Goal: Use online tool/utility: Utilize a website feature to perform a specific function

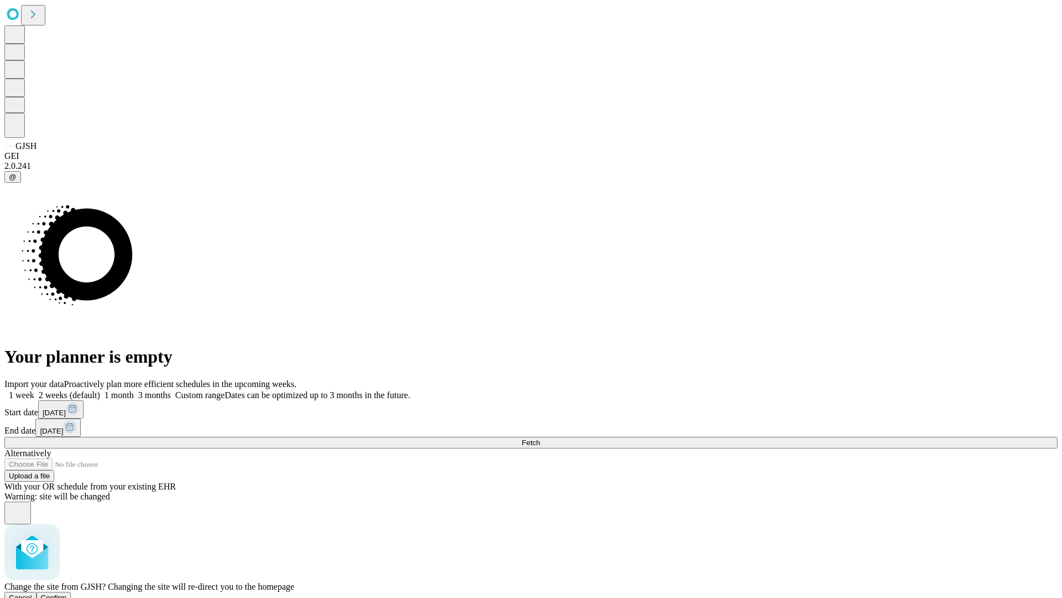
click at [67, 593] on span "Confirm" at bounding box center [54, 597] width 26 height 8
click at [134, 390] on label "1 month" at bounding box center [117, 394] width 34 height 9
click at [540, 438] on span "Fetch" at bounding box center [531, 442] width 18 height 8
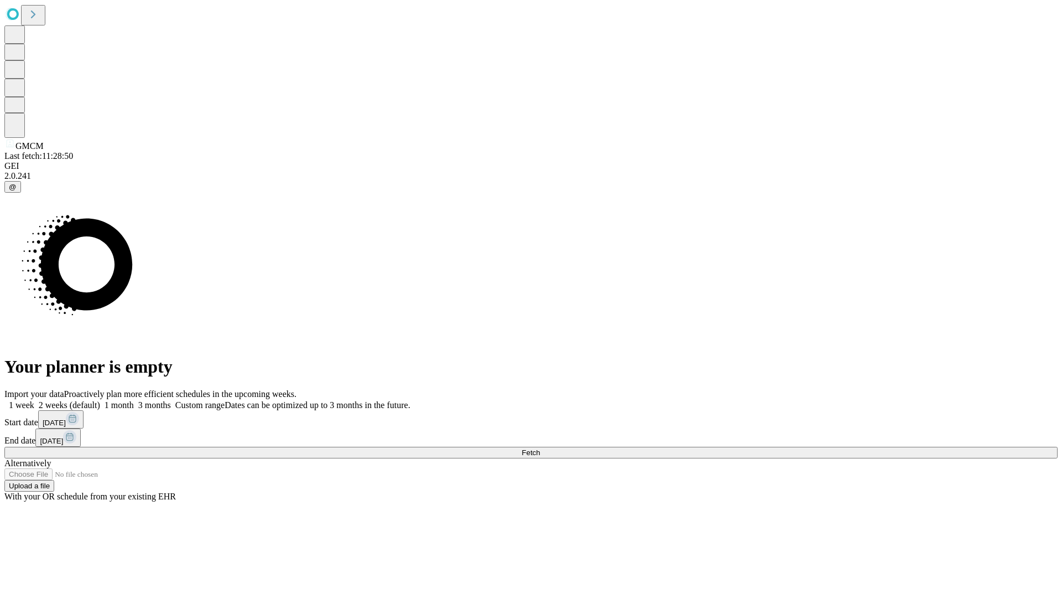
click at [134, 400] on label "1 month" at bounding box center [117, 404] width 34 height 9
click at [540, 448] on span "Fetch" at bounding box center [531, 452] width 18 height 8
click at [134, 400] on label "1 month" at bounding box center [117, 404] width 34 height 9
click at [540, 448] on span "Fetch" at bounding box center [531, 452] width 18 height 8
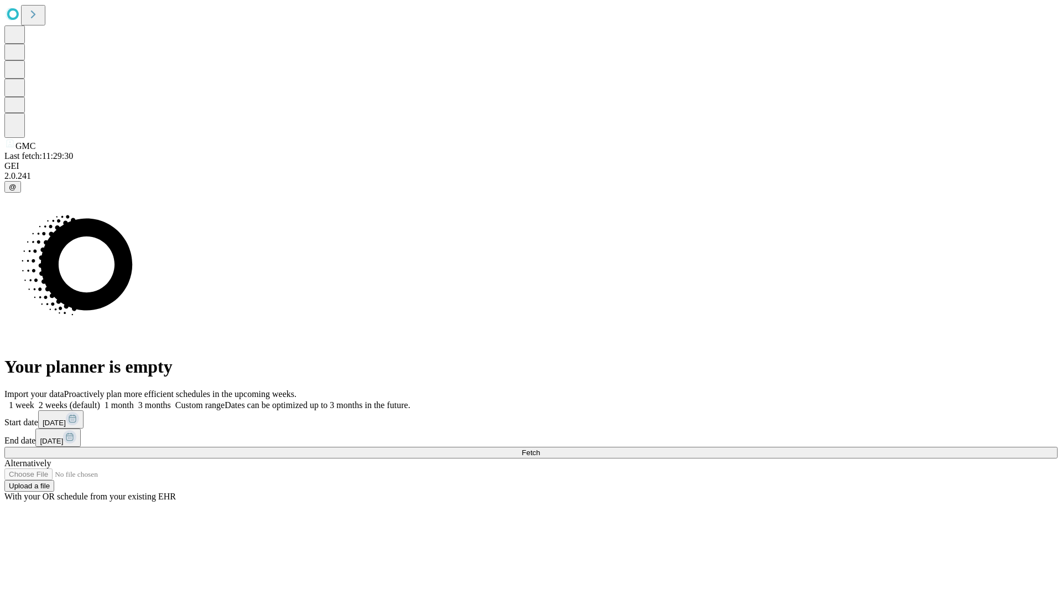
click at [134, 400] on label "1 month" at bounding box center [117, 404] width 34 height 9
click at [540, 448] on span "Fetch" at bounding box center [531, 452] width 18 height 8
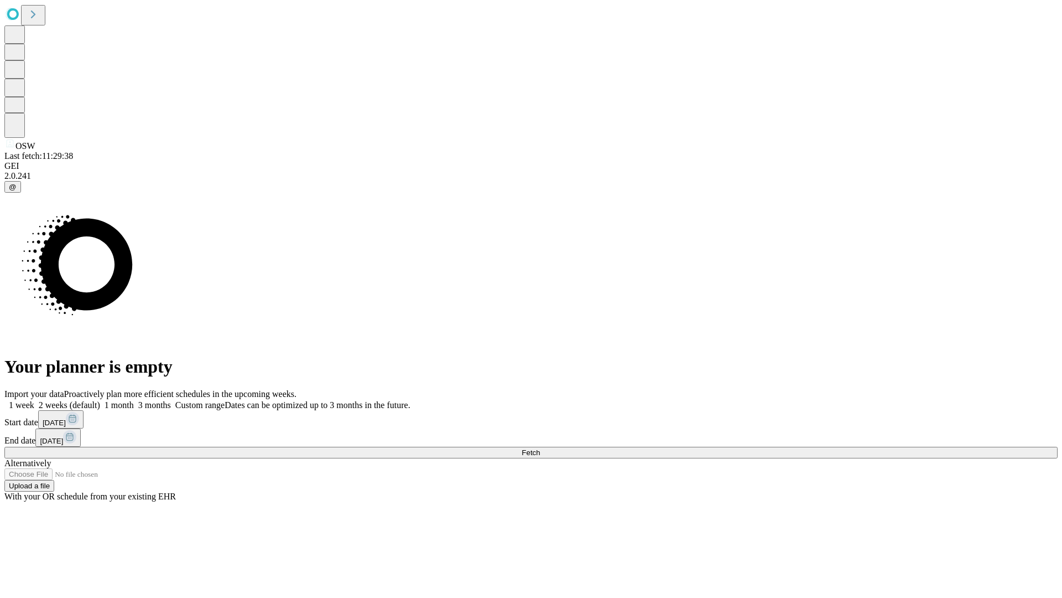
click at [134, 400] on label "1 month" at bounding box center [117, 404] width 34 height 9
click at [540, 448] on span "Fetch" at bounding box center [531, 452] width 18 height 8
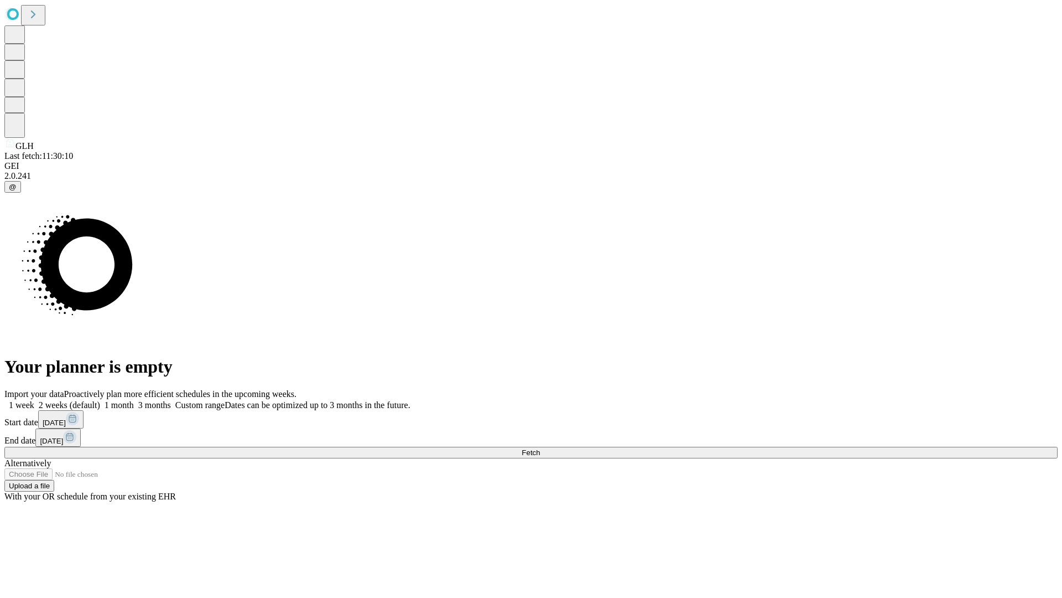
click at [134, 400] on label "1 month" at bounding box center [117, 404] width 34 height 9
click at [540, 448] on span "Fetch" at bounding box center [531, 452] width 18 height 8
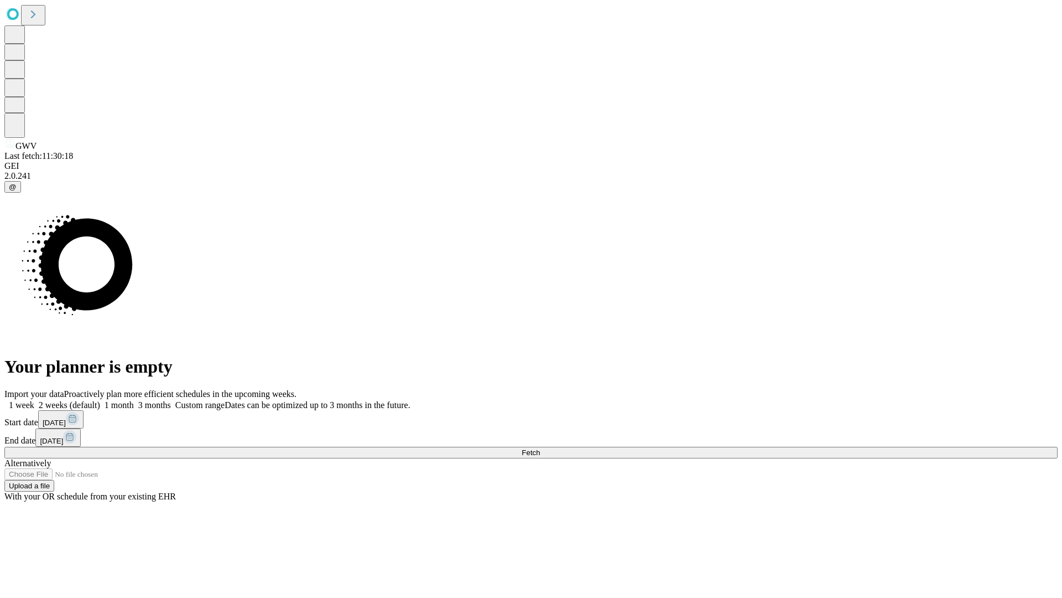
click at [540, 448] on span "Fetch" at bounding box center [531, 452] width 18 height 8
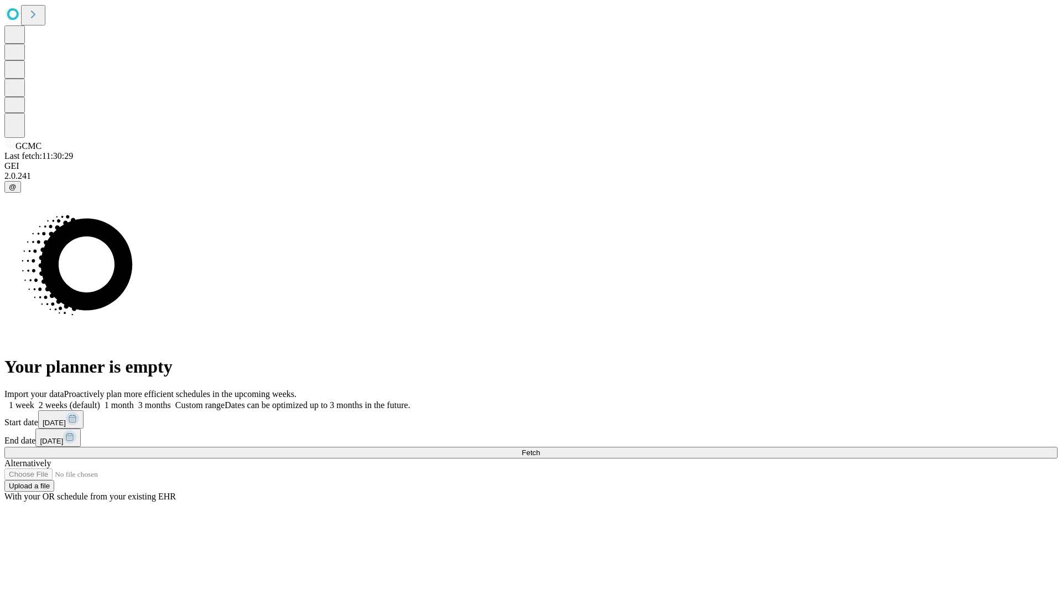
click at [540, 448] on span "Fetch" at bounding box center [531, 452] width 18 height 8
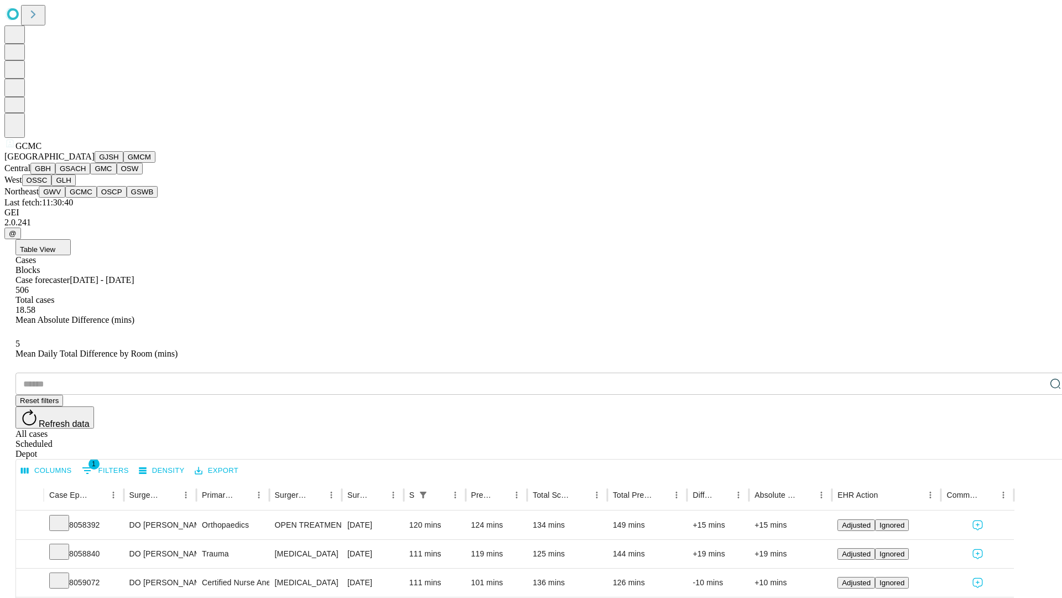
click at [97, 198] on button "OSCP" at bounding box center [112, 192] width 30 height 12
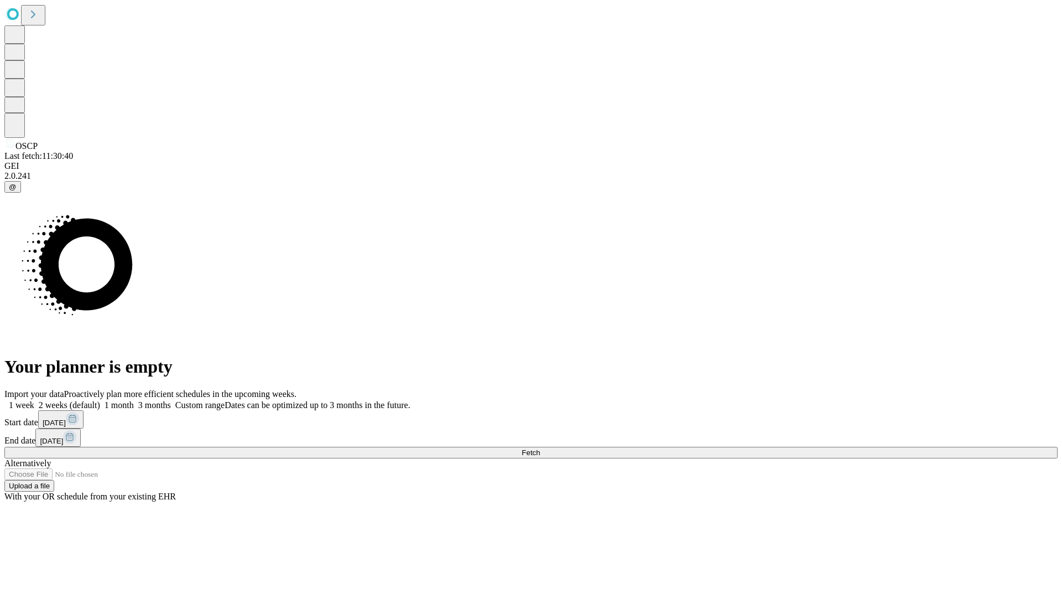
click at [134, 400] on label "1 month" at bounding box center [117, 404] width 34 height 9
click at [540, 448] on span "Fetch" at bounding box center [531, 452] width 18 height 8
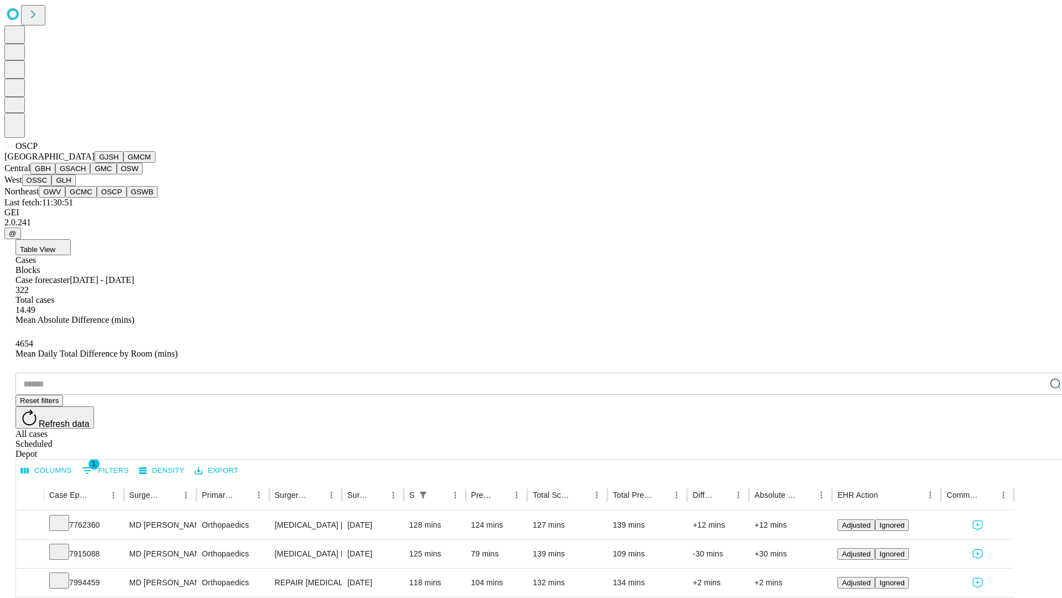
click at [127, 198] on button "GSWB" at bounding box center [143, 192] width 32 height 12
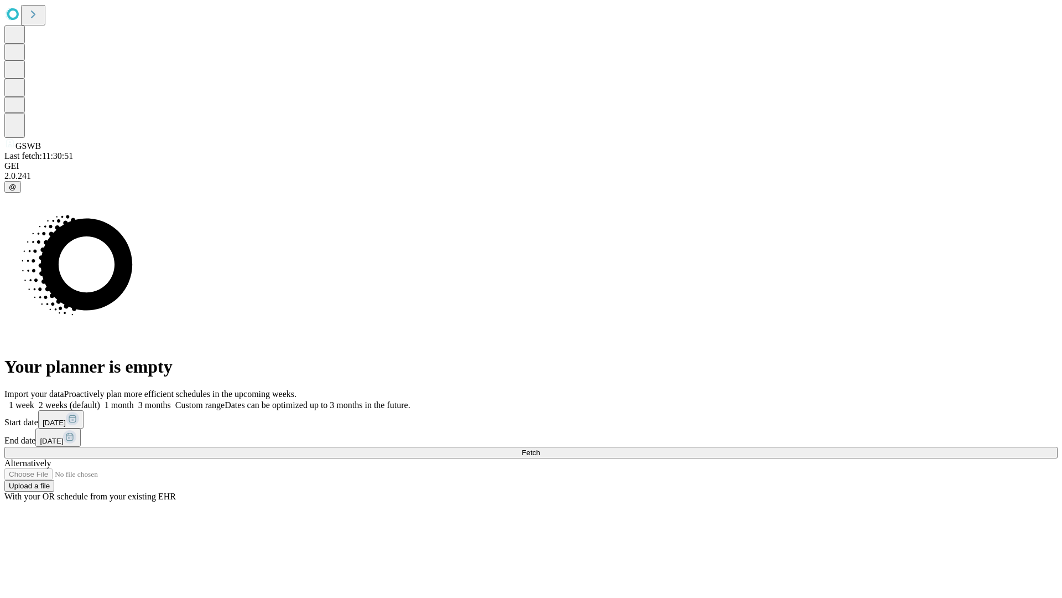
click at [134, 400] on label "1 month" at bounding box center [117, 404] width 34 height 9
click at [540, 448] on span "Fetch" at bounding box center [531, 452] width 18 height 8
